Goal: Find specific page/section: Find specific page/section

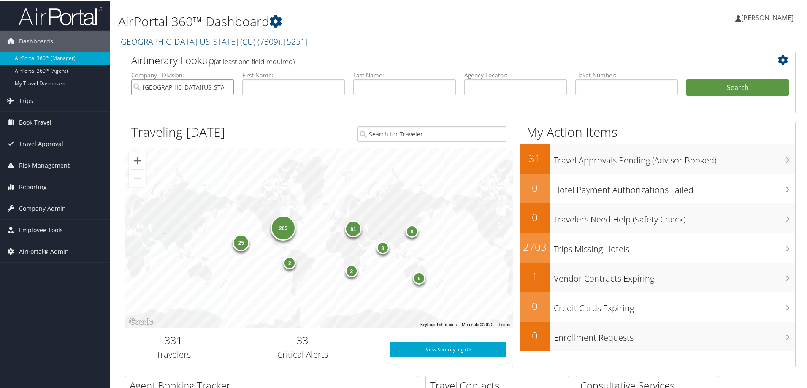
click at [226, 85] on input "University of Colorado (CU)" at bounding box center [182, 87] width 103 height 16
click at [269, 88] on input "text" at bounding box center [293, 87] width 103 height 16
type input "[PERSON_NAME]"
click at [732, 91] on button "Search" at bounding box center [737, 87] width 103 height 17
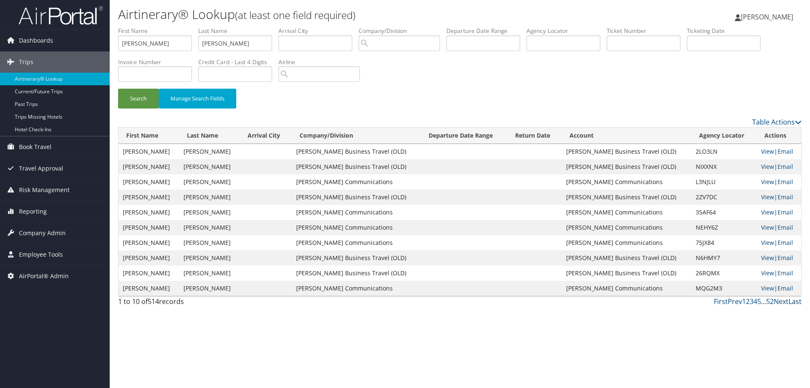
click at [796, 301] on link "Last" at bounding box center [795, 301] width 13 height 9
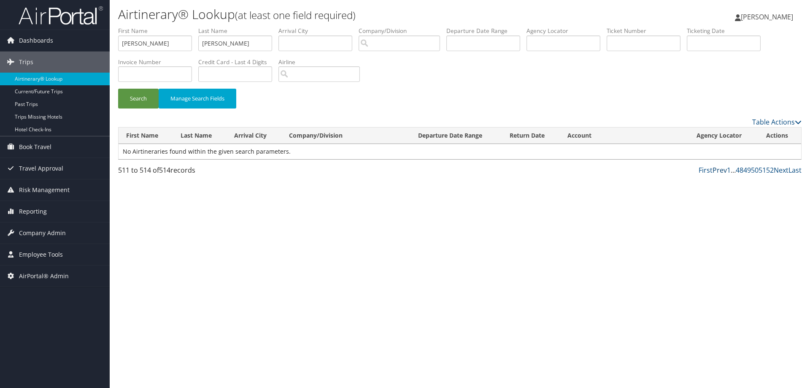
click at [719, 170] on link "Prev" at bounding box center [720, 169] width 14 height 9
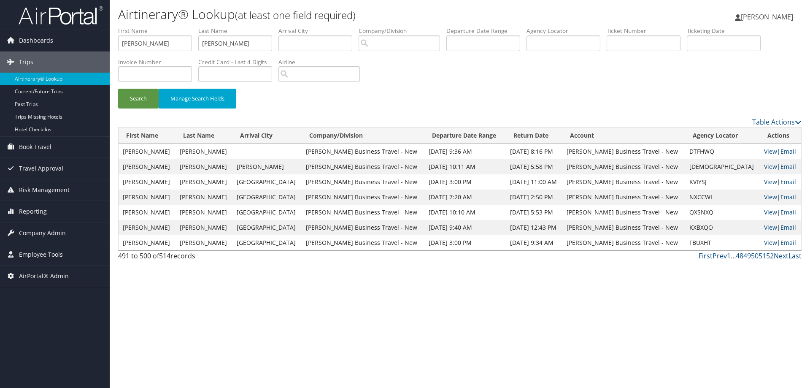
click at [719, 170] on td "CAOKXZ" at bounding box center [722, 166] width 75 height 15
click at [769, 214] on link "View" at bounding box center [770, 212] width 13 height 8
click at [766, 245] on link "View" at bounding box center [770, 242] width 13 height 8
click at [765, 227] on link "View" at bounding box center [770, 227] width 13 height 8
paste input "0167272215292"
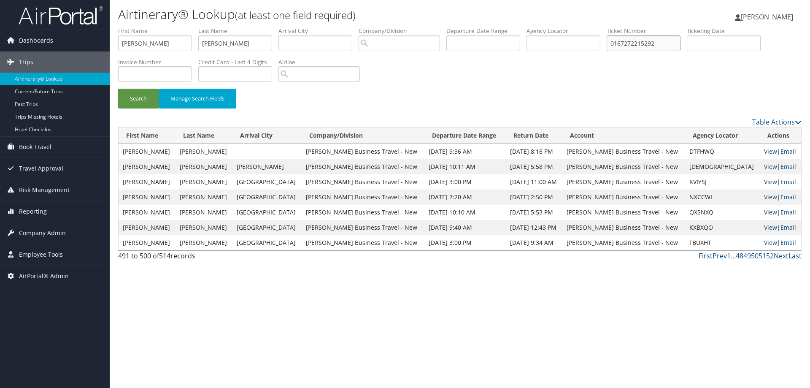
type input "0167272215292"
click at [223, 43] on input "cain" at bounding box center [235, 43] width 74 height 16
type input "c"
drag, startPoint x: 152, startPoint y: 40, endPoint x: 49, endPoint y: 46, distance: 102.3
click at [49, 46] on div "Dashboards AirPortal 360™ (Manager) AirPortal 360™ (Agent) My Travel Dashboard …" at bounding box center [405, 194] width 810 height 388
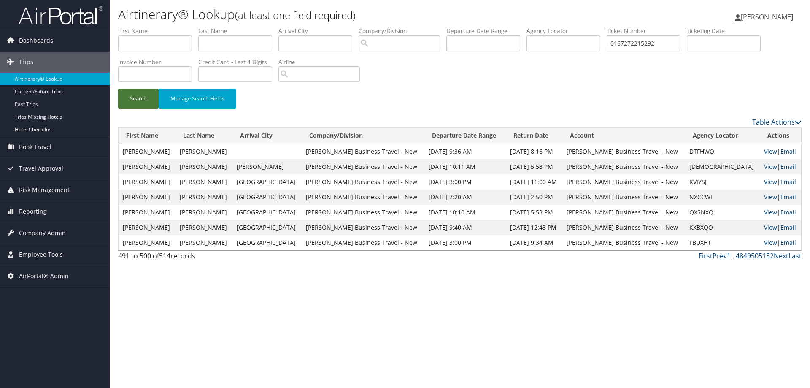
click at [130, 102] on button "Search" at bounding box center [138, 99] width 41 height 20
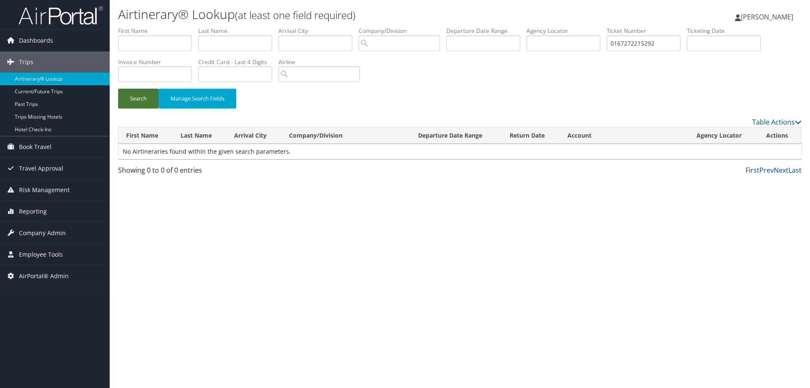
click at [130, 102] on button "Search" at bounding box center [138, 99] width 41 height 20
click at [620, 44] on input "0167272215292" at bounding box center [644, 43] width 74 height 16
type input "7272215292"
click at [144, 103] on button "Search" at bounding box center [138, 99] width 41 height 20
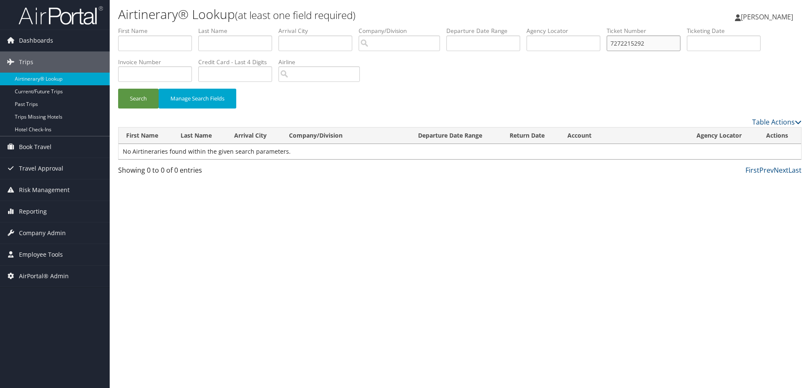
drag, startPoint x: 655, startPoint y: 44, endPoint x: 566, endPoint y: 52, distance: 89.4
click at [566, 27] on ul "First Name Last Name Departure City Arrival City Company/Division Airport/City …" at bounding box center [460, 27] width 684 height 0
drag, startPoint x: 620, startPoint y: 43, endPoint x: 631, endPoint y: 46, distance: 11.1
click at [620, 43] on input "7272215292" at bounding box center [644, 43] width 74 height 16
click at [638, 54] on li "Ticket Number 7272215292" at bounding box center [647, 42] width 80 height 31
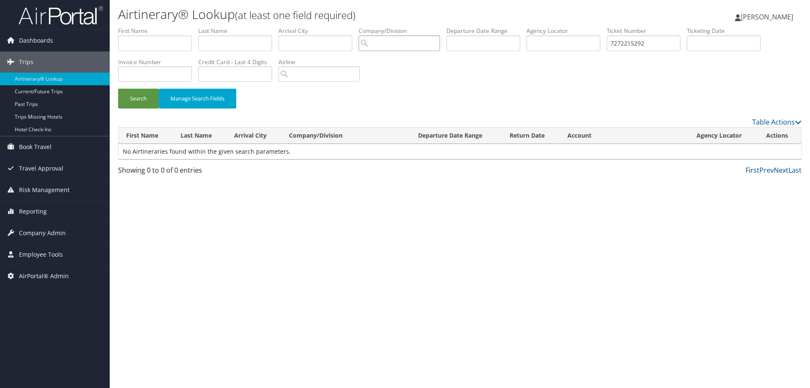
click at [410, 41] on input "search" at bounding box center [399, 43] width 81 height 16
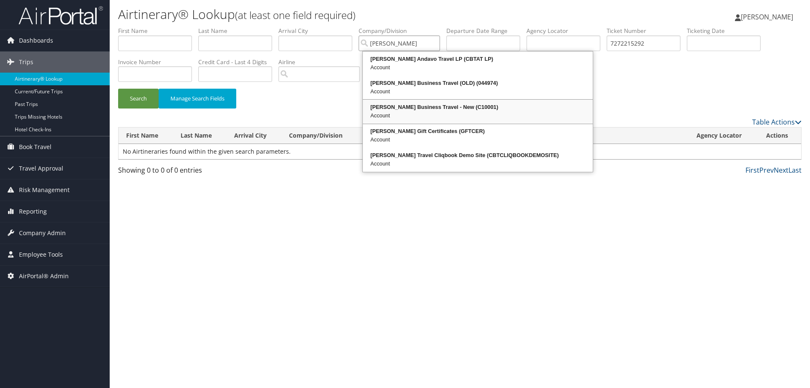
click at [432, 111] on div "Christopherson Business Travel - New (C10001)" at bounding box center [478, 107] width 228 height 8
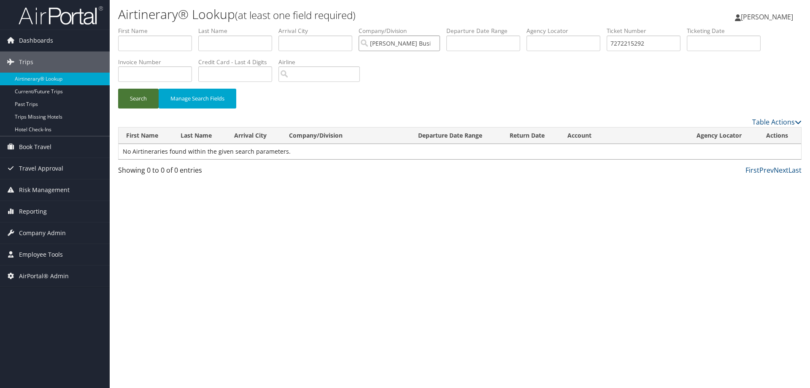
type input "Christopherson Business Travel - New"
click at [133, 101] on button "Search" at bounding box center [138, 99] width 41 height 20
click at [619, 46] on input "7272215292" at bounding box center [644, 43] width 74 height 16
type input "0167272215292"
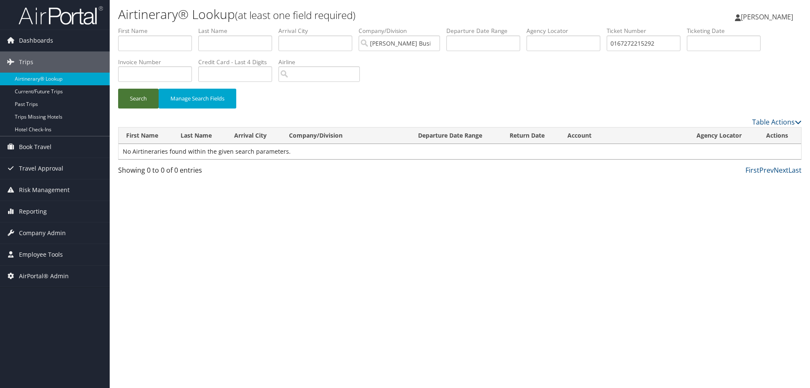
click at [143, 95] on button "Search" at bounding box center [138, 99] width 41 height 20
drag, startPoint x: 679, startPoint y: 44, endPoint x: 493, endPoint y: 66, distance: 187.1
click at [492, 65] on form "First Name Last Name Departure City Arrival City Company/Division Christopherso…" at bounding box center [460, 72] width 684 height 90
click at [222, 39] on input "text" at bounding box center [235, 43] width 74 height 16
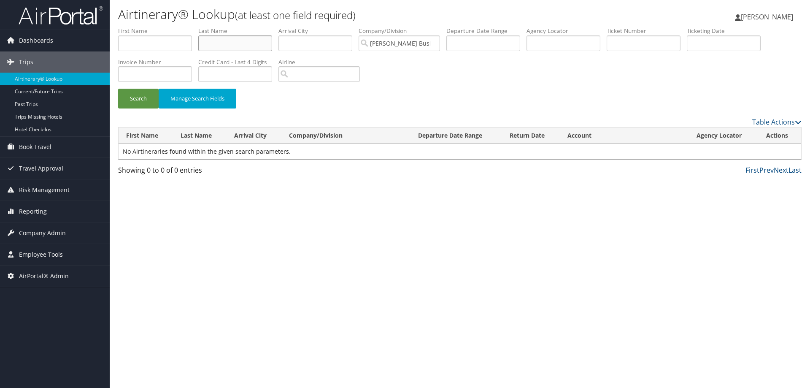
type input "Cain"
click at [168, 48] on input "text" at bounding box center [155, 43] width 74 height 16
type input "Angela"
click at [151, 94] on button "Search" at bounding box center [138, 99] width 41 height 20
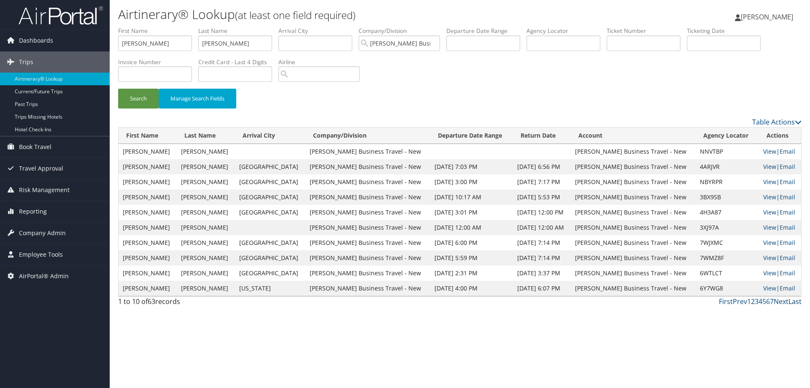
click at [795, 301] on link "Last" at bounding box center [795, 301] width 13 height 9
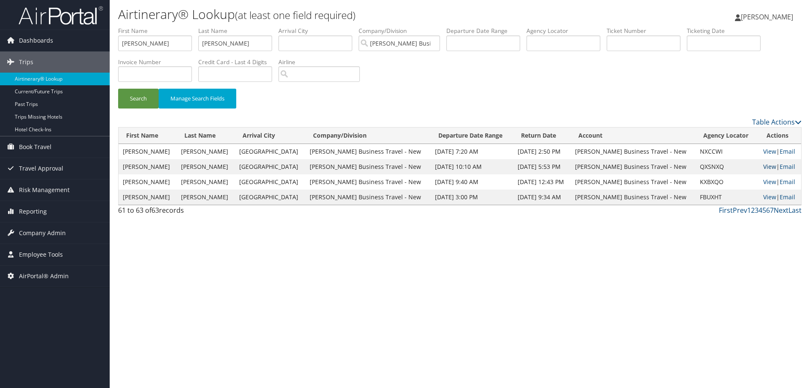
click at [764, 168] on link "View" at bounding box center [770, 167] width 13 height 8
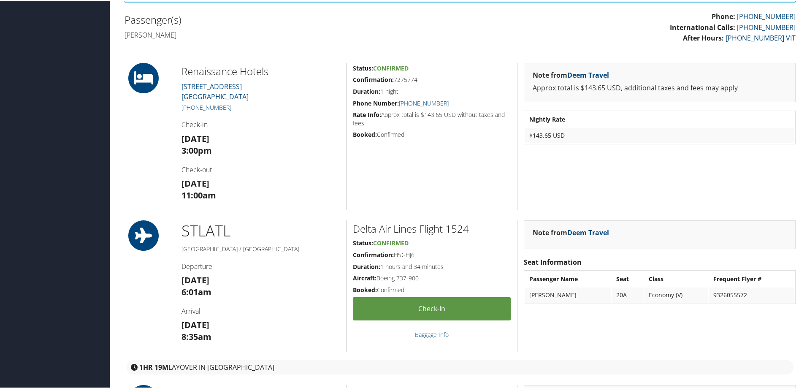
scroll to position [149, 0]
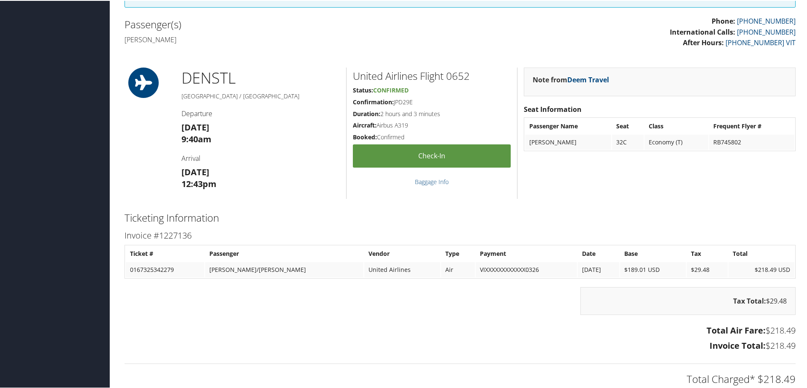
scroll to position [358, 0]
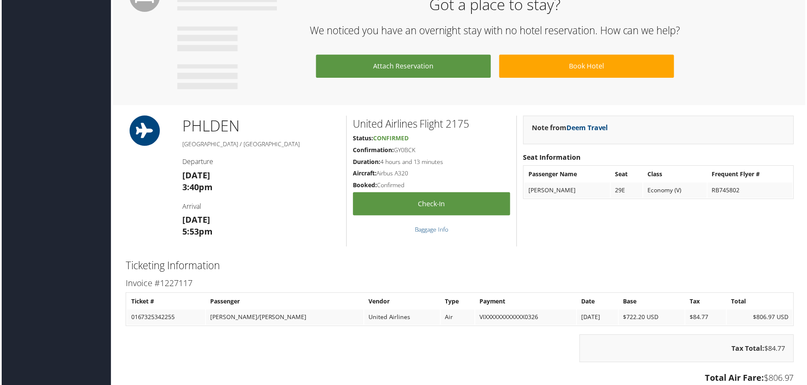
scroll to position [475, 0]
